Goal: Transaction & Acquisition: Purchase product/service

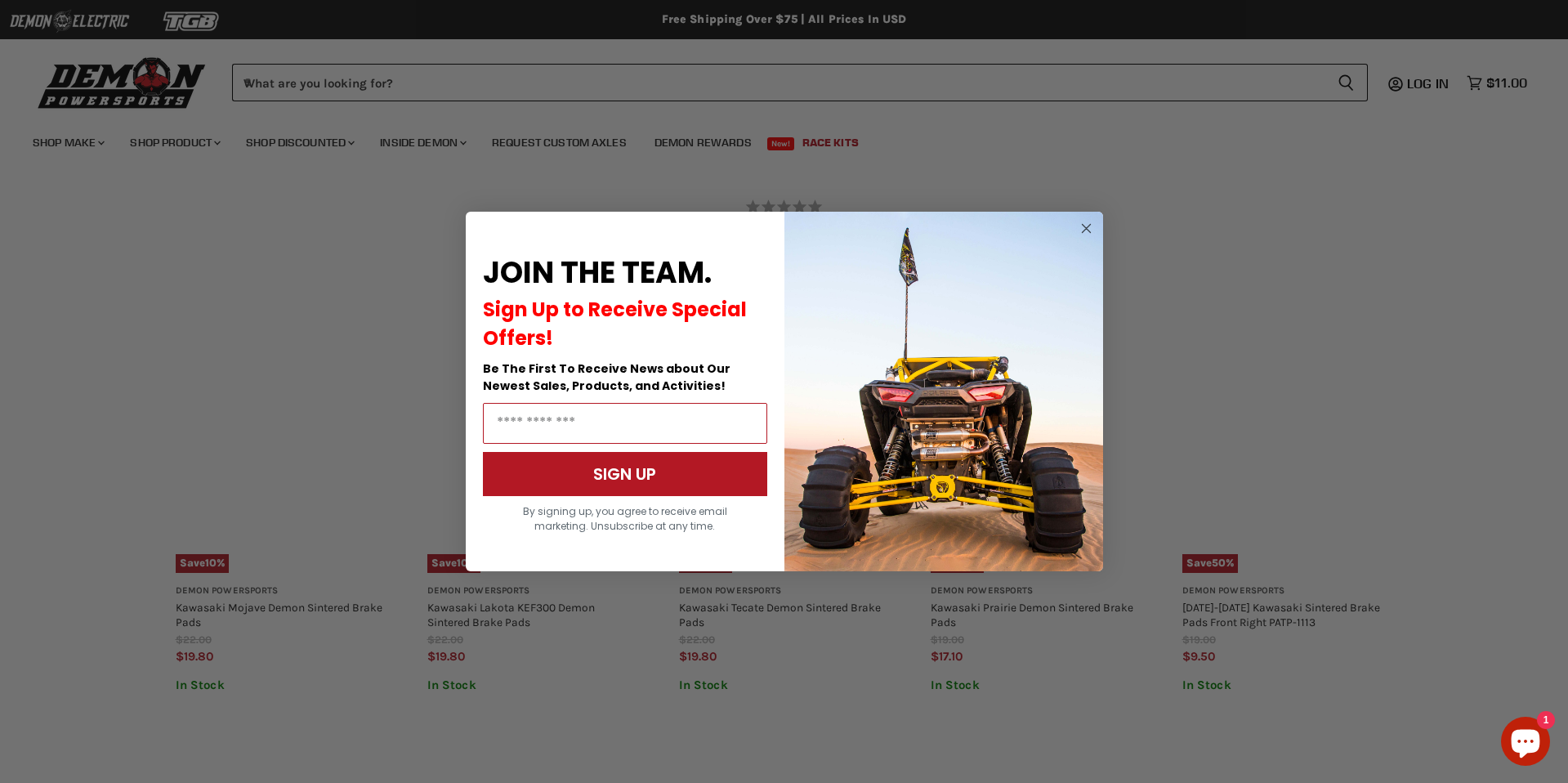
scroll to position [945, 0]
